Goal: Task Accomplishment & Management: Manage account settings

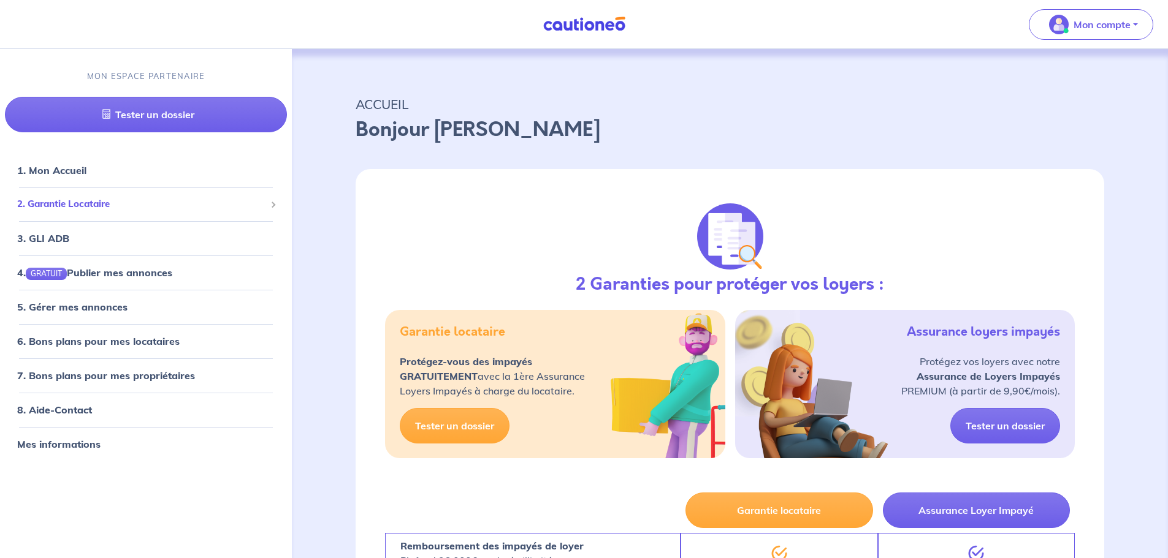
click at [79, 208] on span "2. Garantie Locataire" at bounding box center [141, 204] width 248 height 14
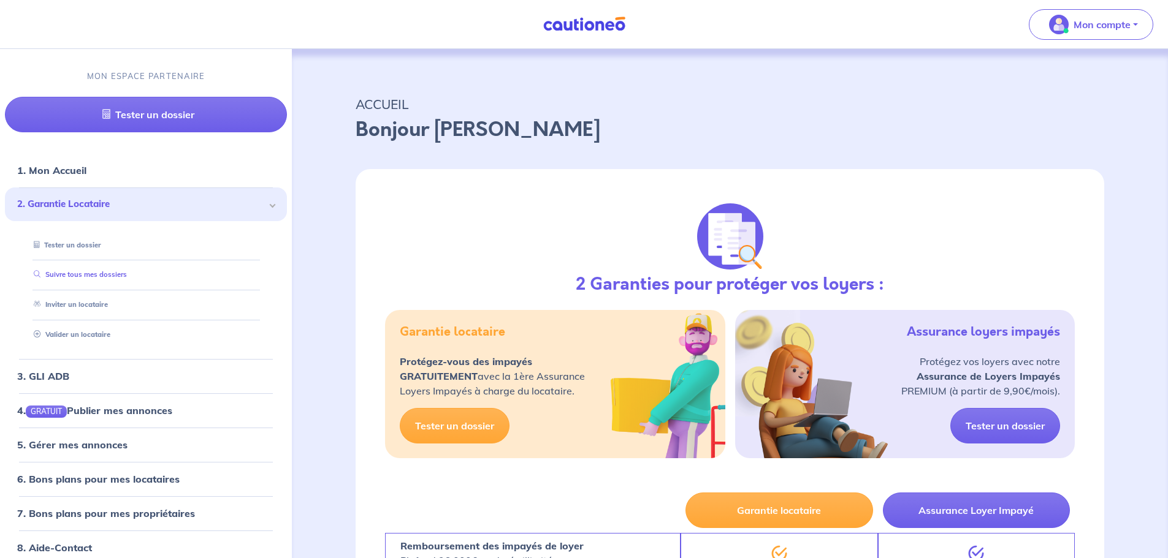
click at [127, 279] on link "Suivre tous mes dossiers" at bounding box center [78, 275] width 98 height 9
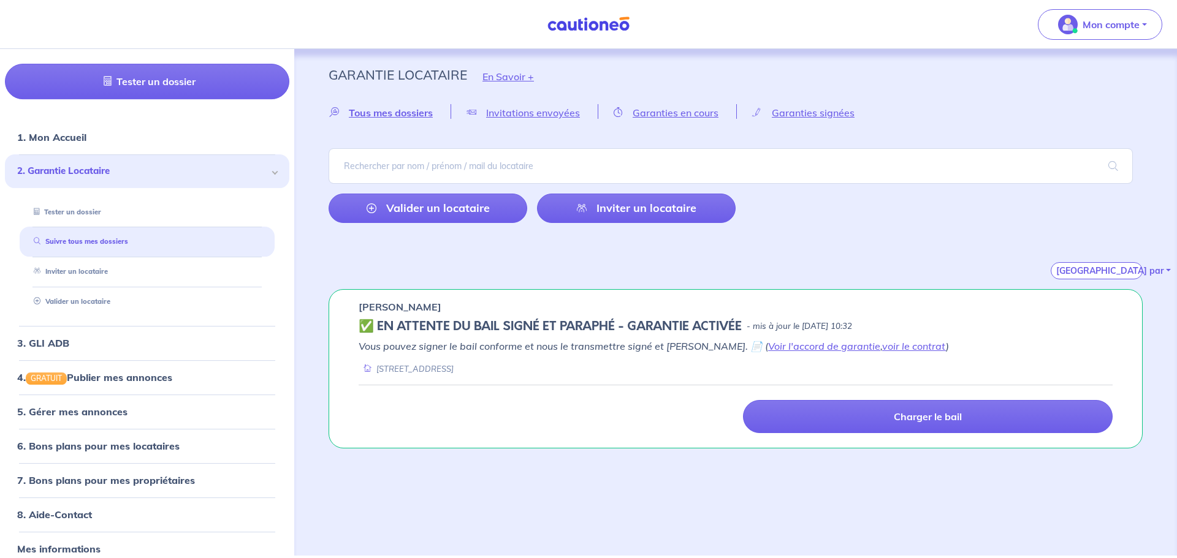
scroll to position [47, 0]
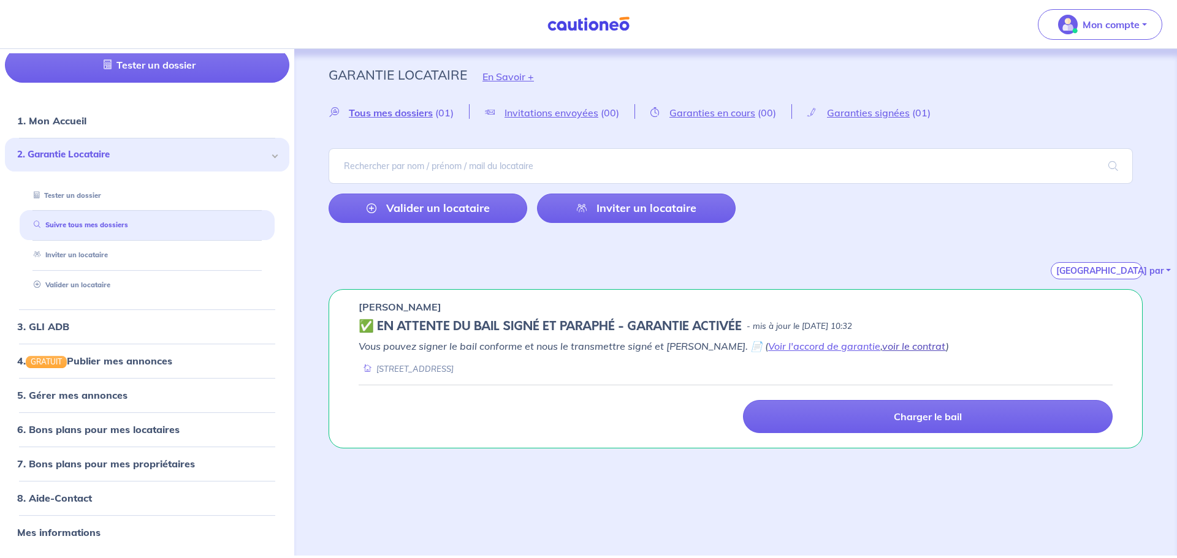
click at [885, 349] on link "voir le contrat" at bounding box center [914, 346] width 64 height 12
click at [853, 112] on span "Garanties signées" at bounding box center [868, 113] width 83 height 12
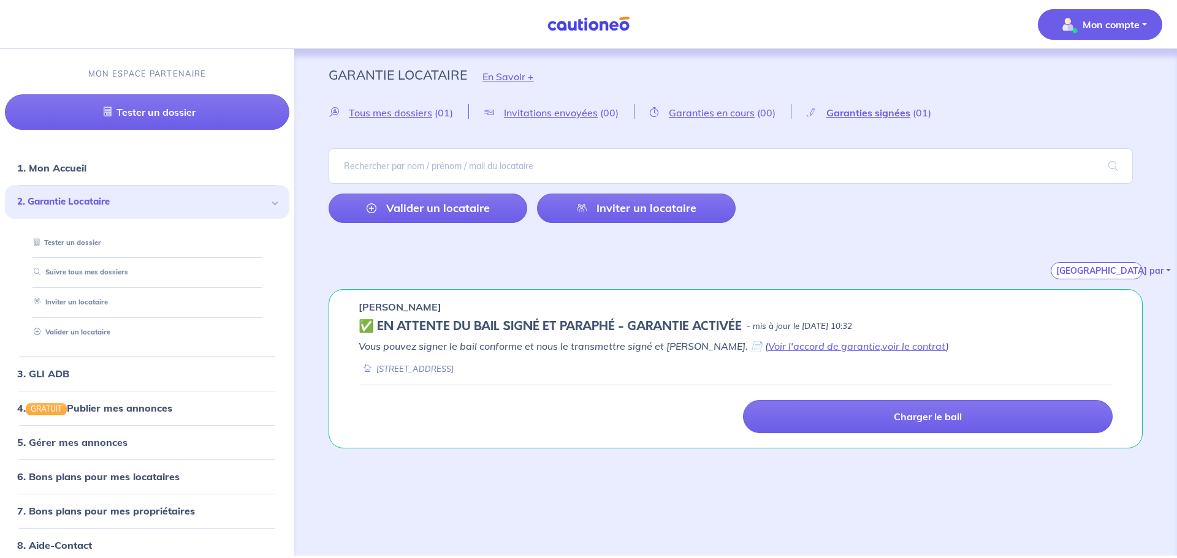
click at [1120, 24] on p "Mon compte" at bounding box center [1110, 24] width 57 height 15
click at [1071, 107] on link "Me déconnecter" at bounding box center [1087, 106] width 99 height 20
